Goal: Register for event/course

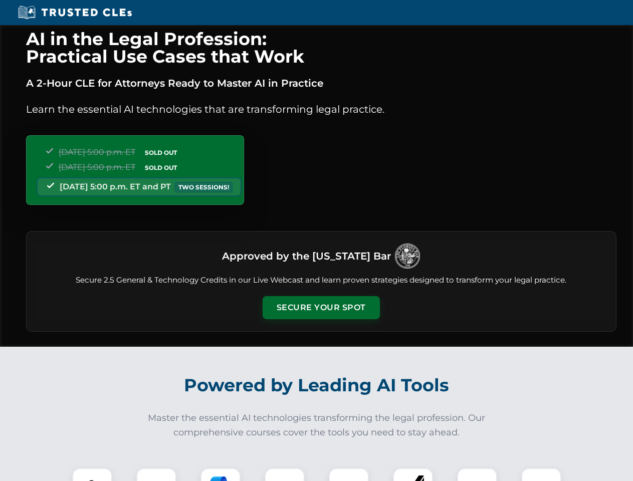
click at [321, 308] on button "Secure Your Spot" at bounding box center [321, 307] width 117 height 23
click at [92, 475] on img at bounding box center [92, 488] width 29 height 29
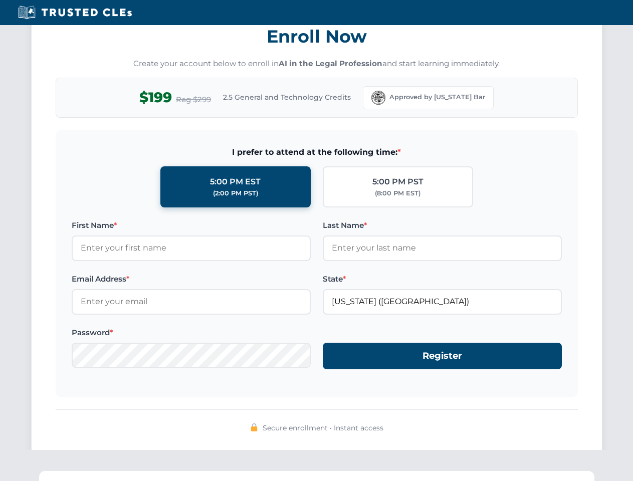
scroll to position [984, 0]
